Goal: Task Accomplishment & Management: Manage account settings

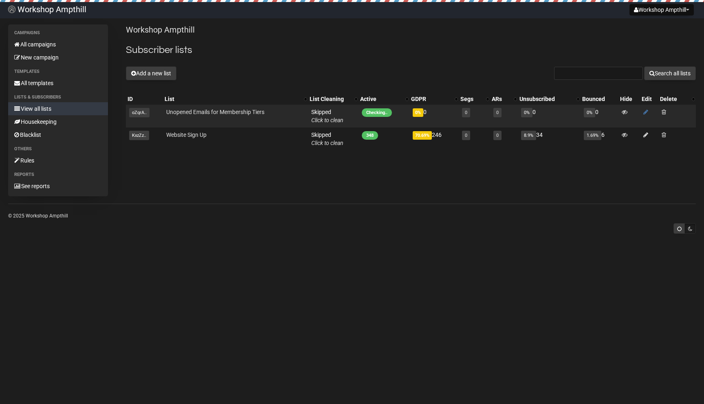
click at [648, 113] on icon at bounding box center [645, 112] width 5 height 6
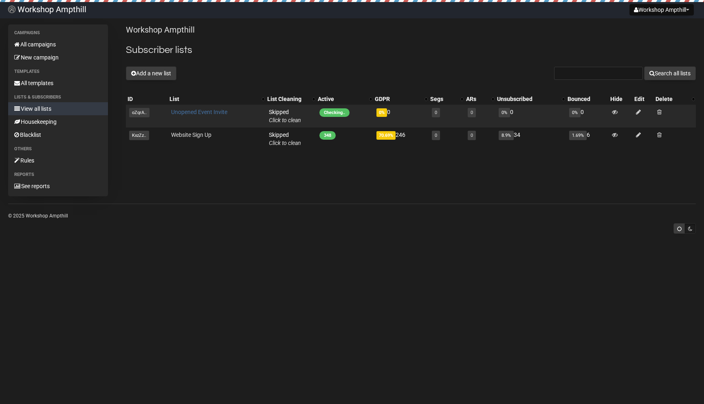
click at [185, 115] on link "Unopened Event Invite" at bounding box center [199, 112] width 56 height 7
click at [188, 111] on link "Unopened Event Invite" at bounding box center [199, 112] width 56 height 7
